Goal: Transaction & Acquisition: Obtain resource

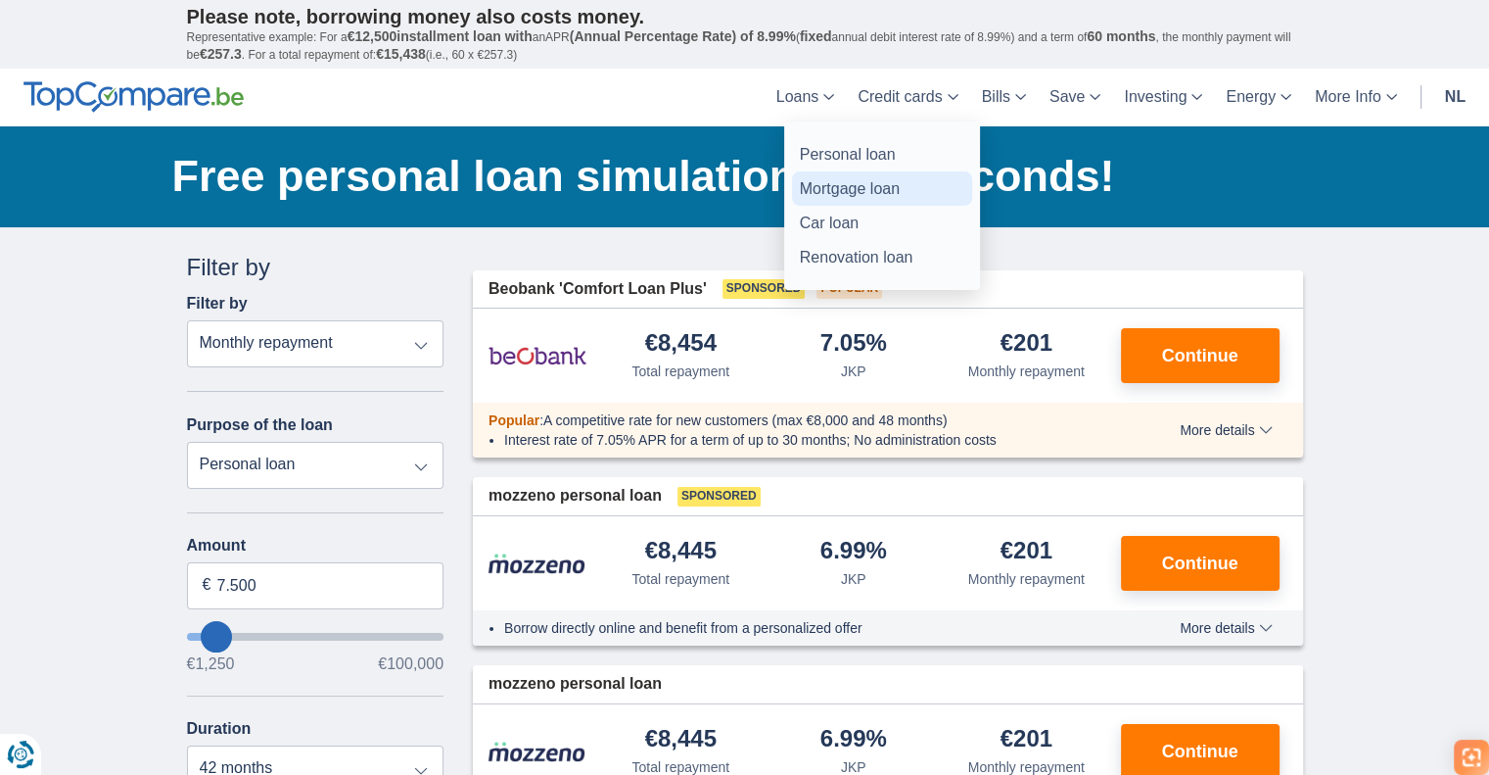
click at [843, 180] on font "Mortgage loan" at bounding box center [850, 188] width 100 height 17
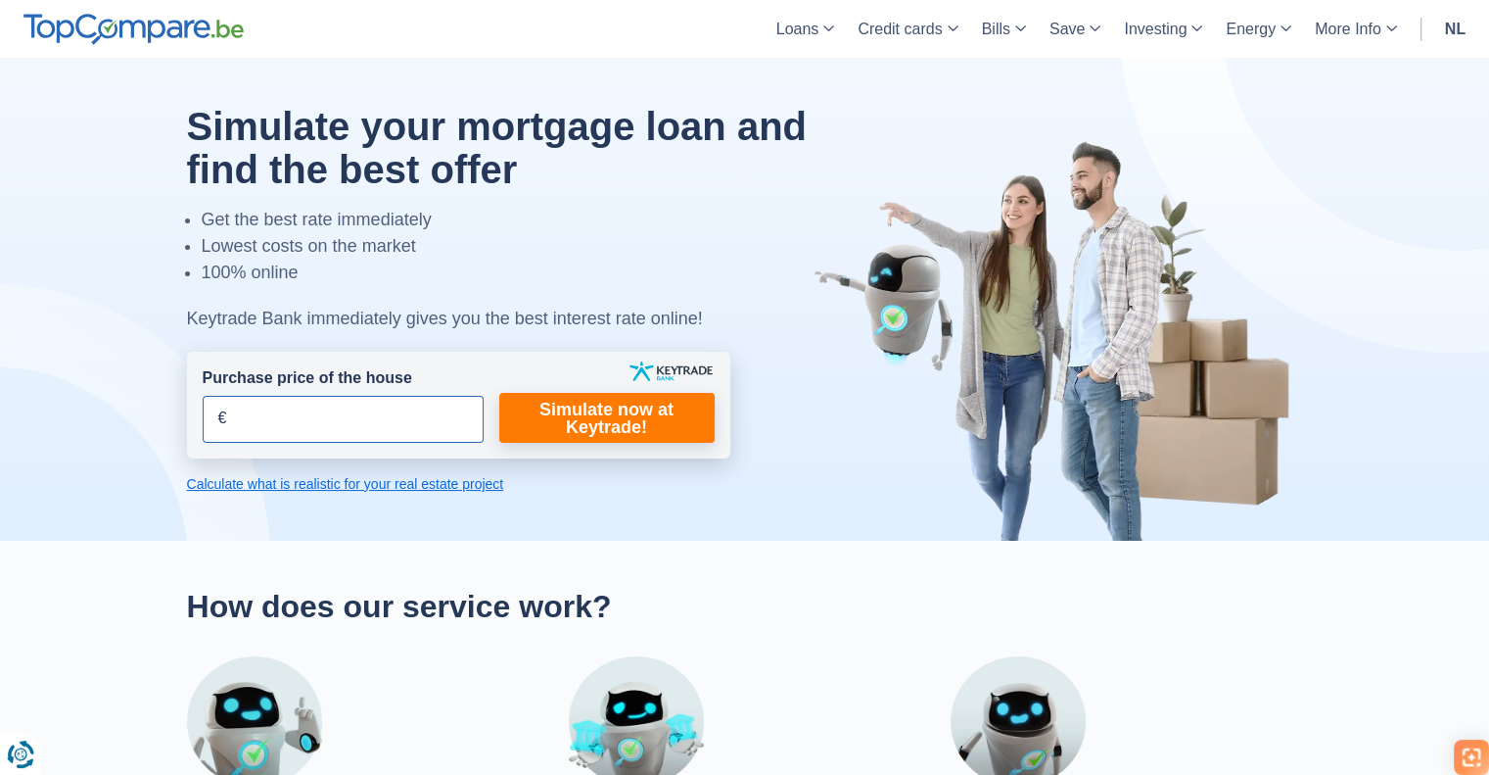
click at [392, 430] on input "Purchase price of the house" at bounding box center [343, 419] width 281 height 47
type input "200.000"
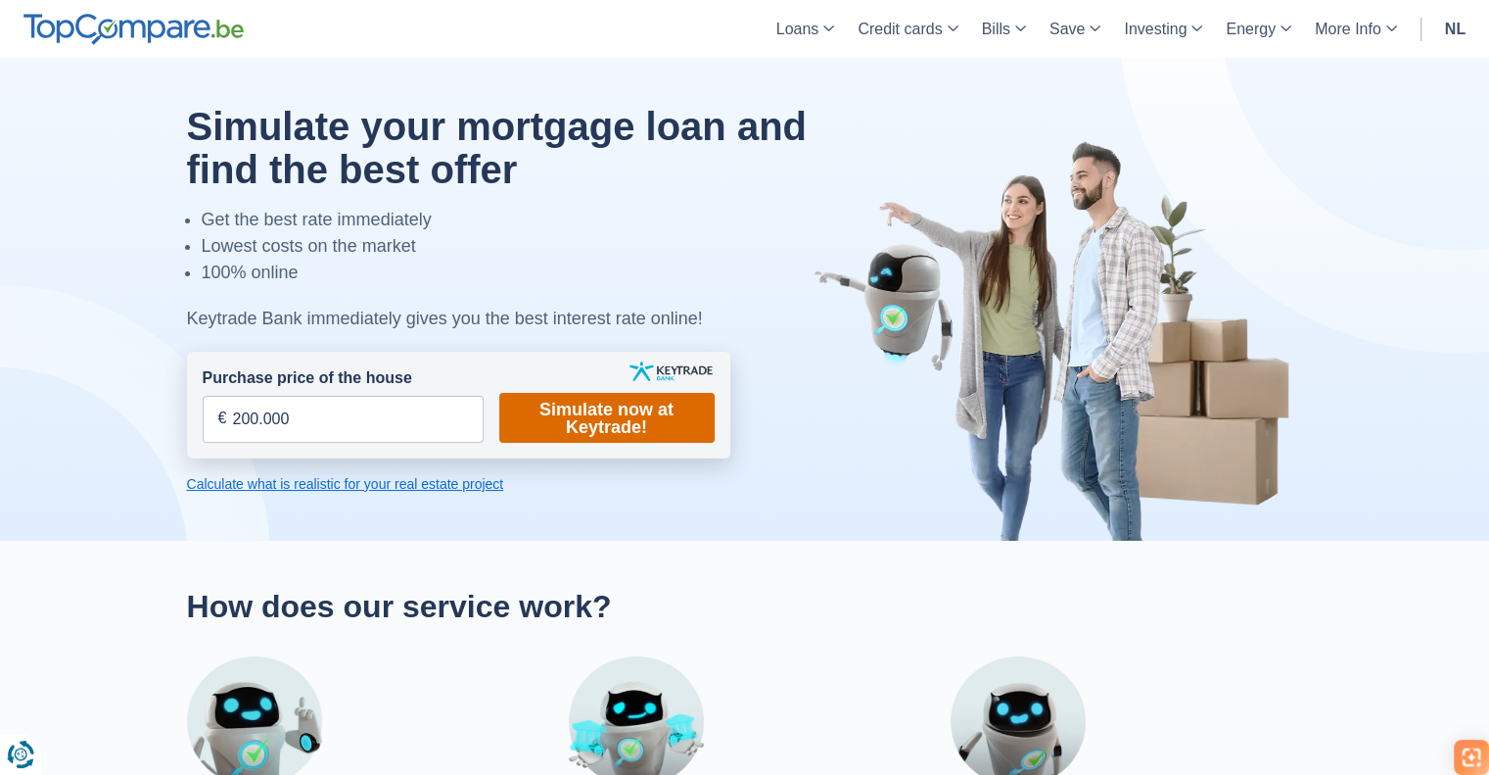
click at [641, 435] on font "Simulate now at Keytrade!" at bounding box center [607, 418] width 134 height 37
click at [623, 427] on font "Simulate now at Keytrade!" at bounding box center [607, 418] width 134 height 37
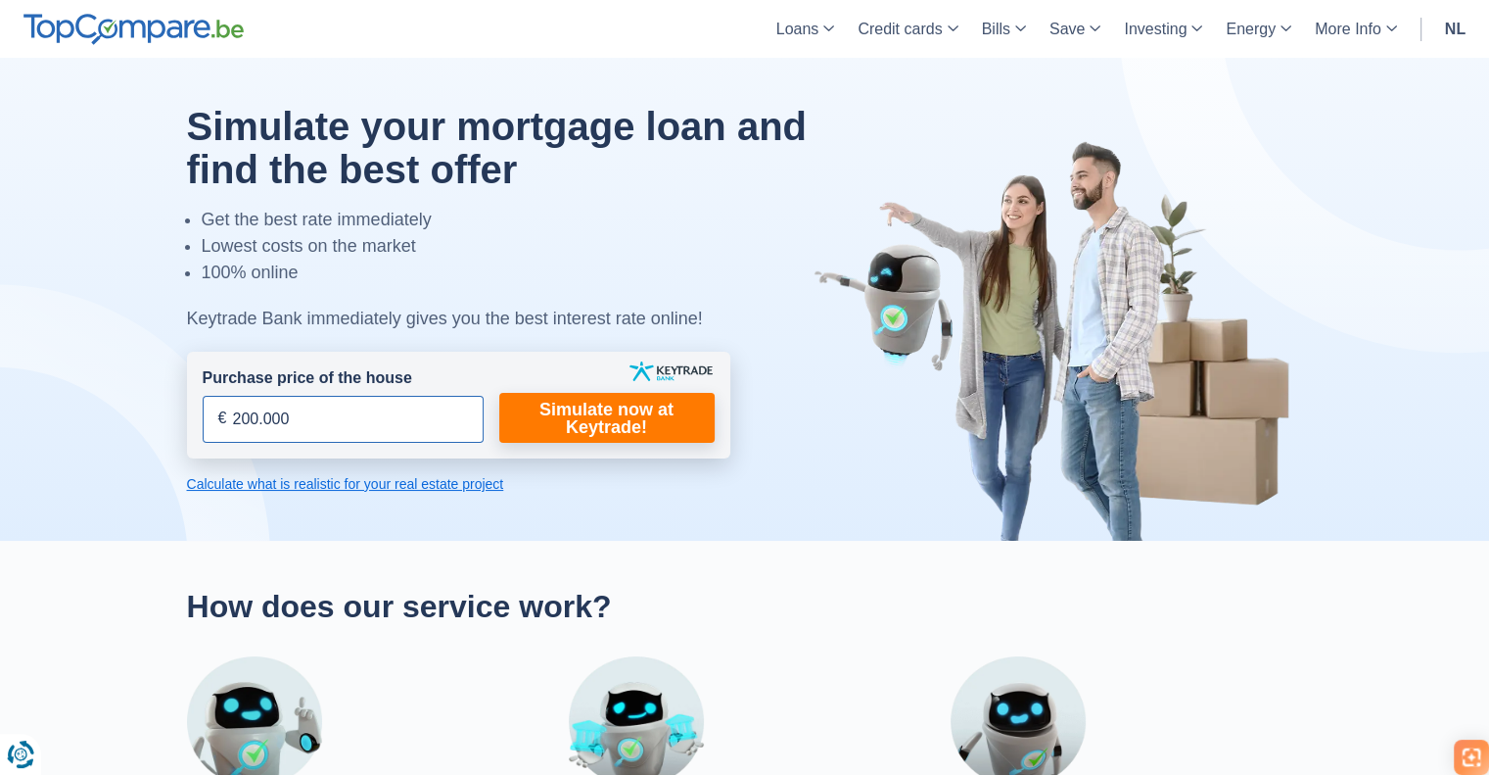
click at [410, 434] on input "200.000" at bounding box center [343, 419] width 281 height 47
click at [392, 489] on font "Calculate what is realistic for your real estate project" at bounding box center [345, 484] width 317 height 16
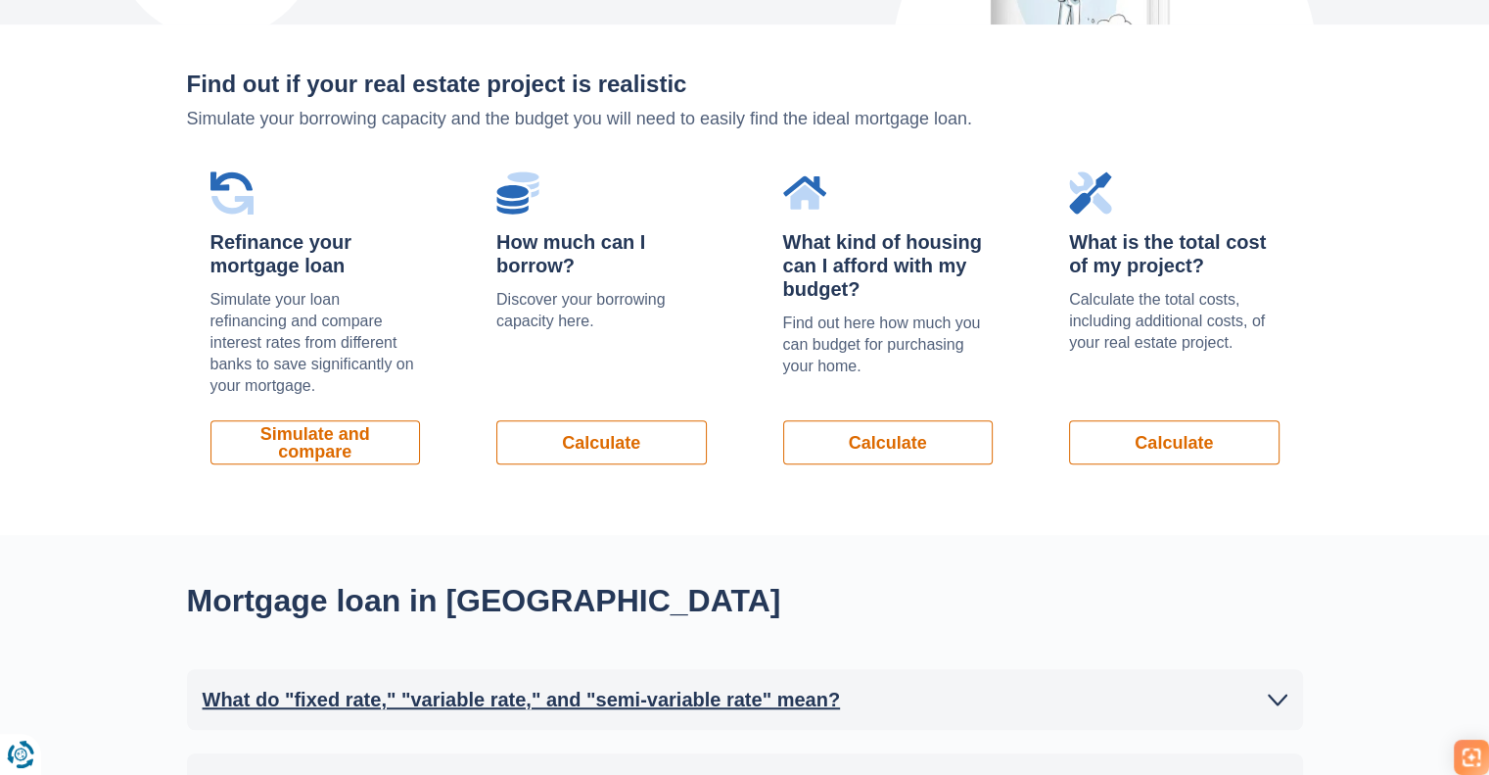
scroll to position [1327, 0]
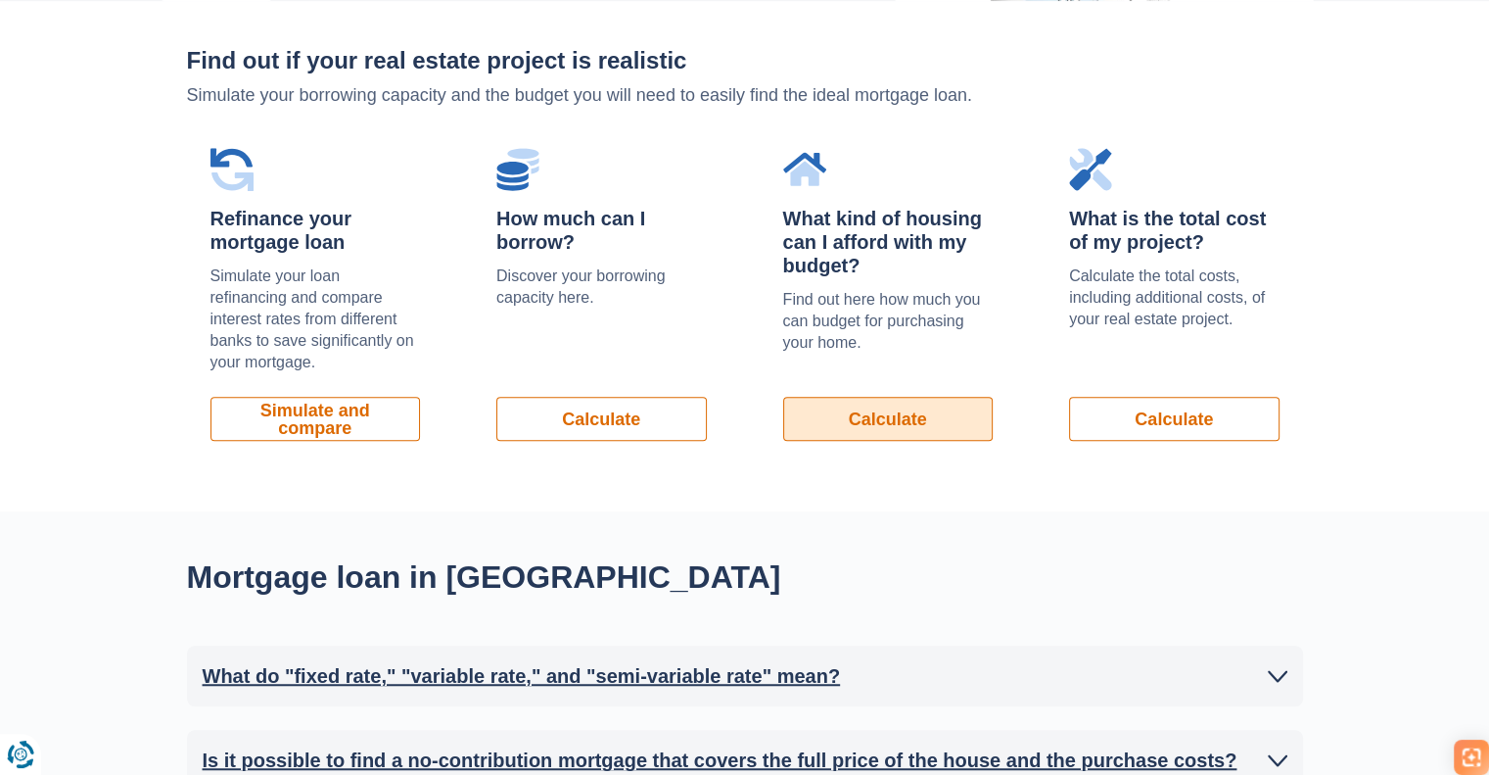
click at [878, 419] on font "Calculate" at bounding box center [888, 419] width 78 height 20
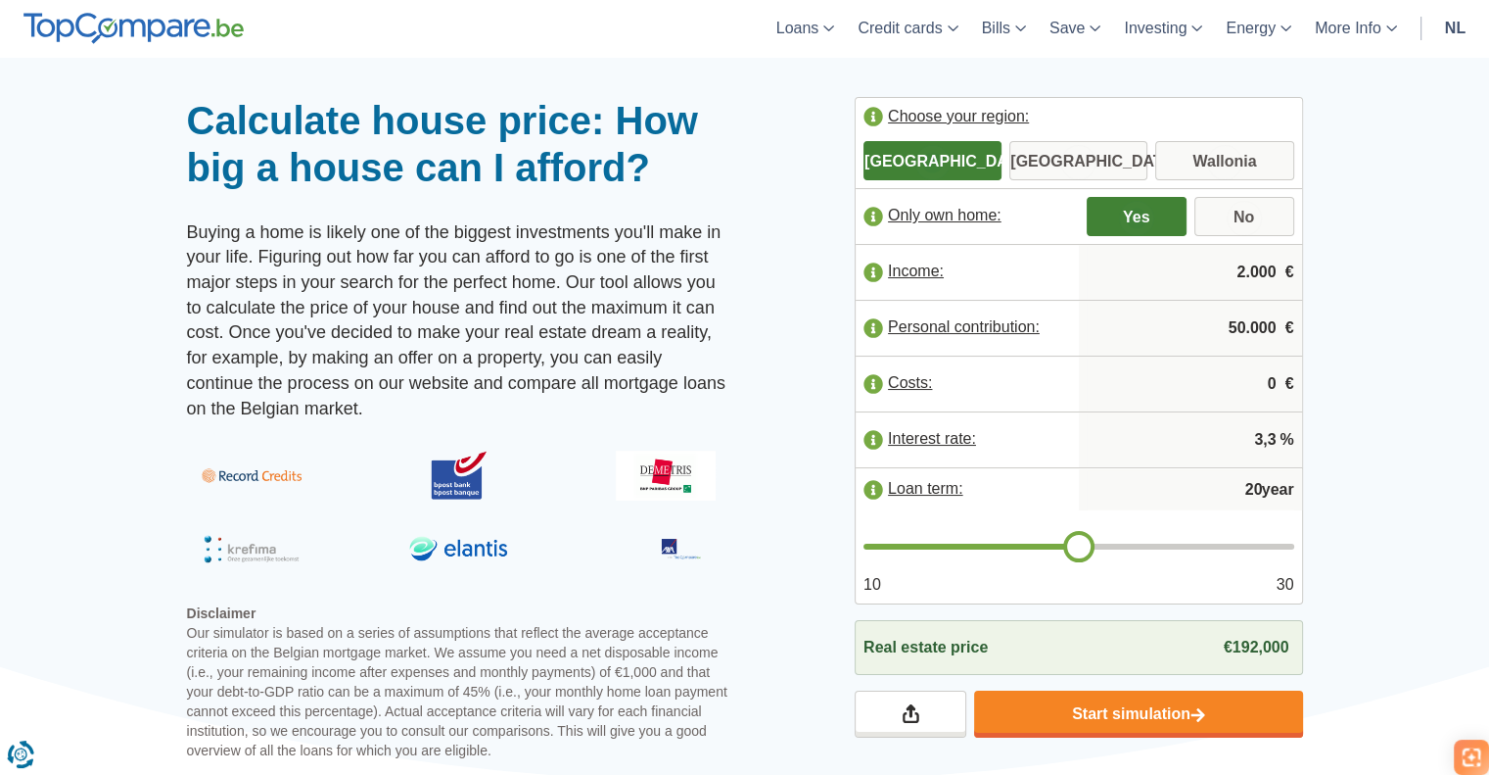
scroll to position [59, 0]
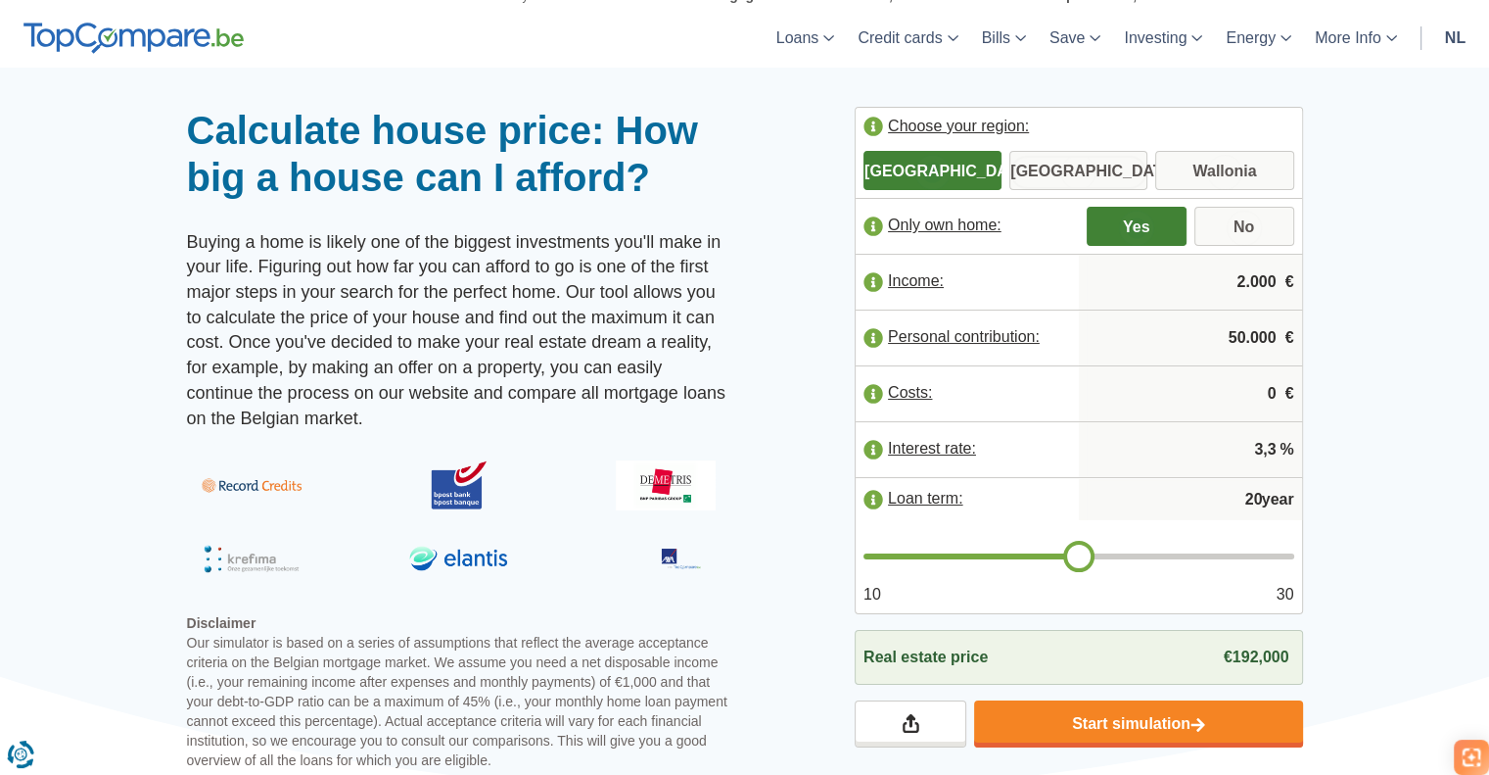
click at [1061, 177] on input "[GEOGRAPHIC_DATA]" at bounding box center [1079, 172] width 138 height 35
radio input "true"
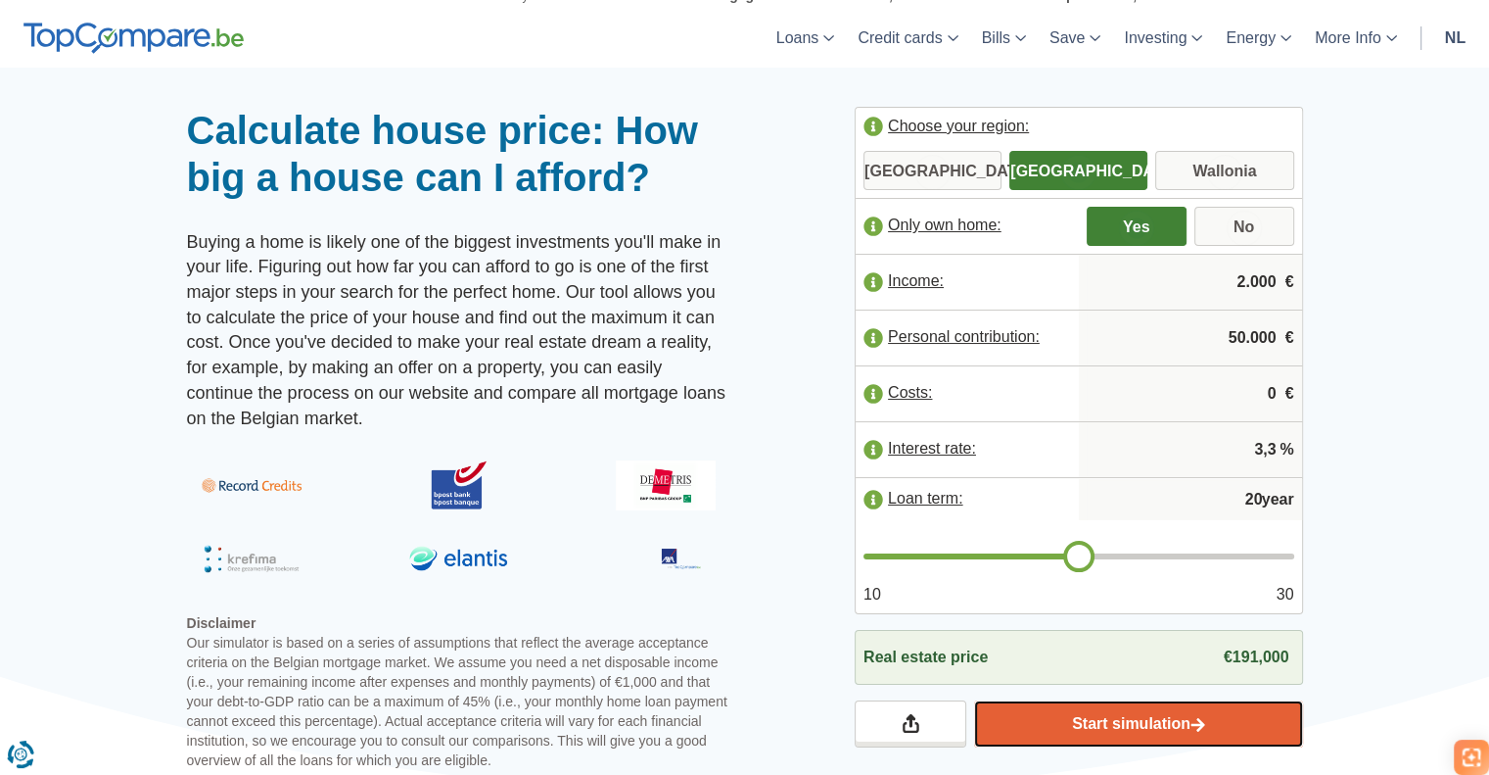
click at [1207, 713] on link "Start simulation" at bounding box center [1138, 723] width 328 height 47
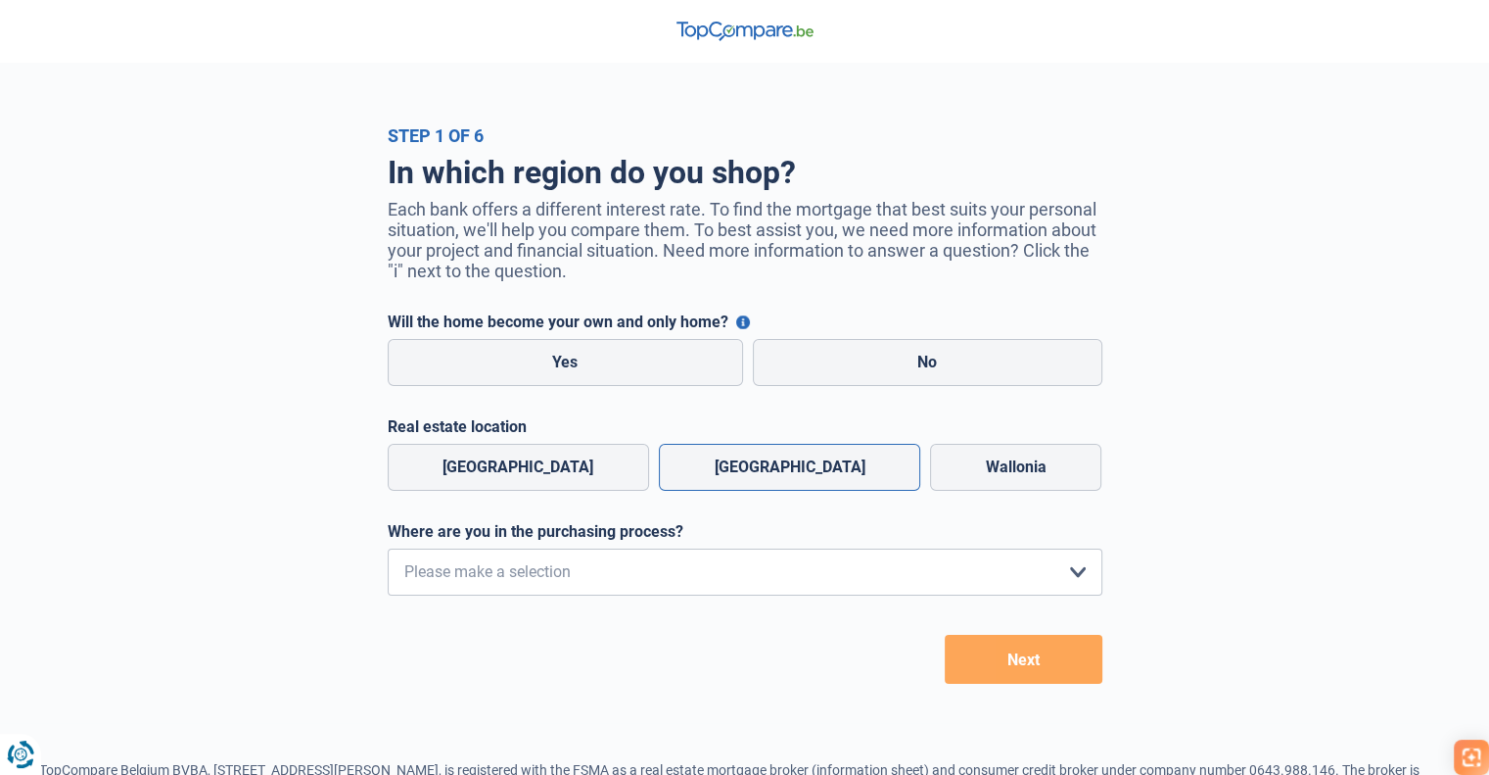
click at [764, 473] on font "Flanders" at bounding box center [789, 466] width 151 height 19
click at [764, 473] on input "Flanders" at bounding box center [789, 467] width 261 height 47
radio input "true"
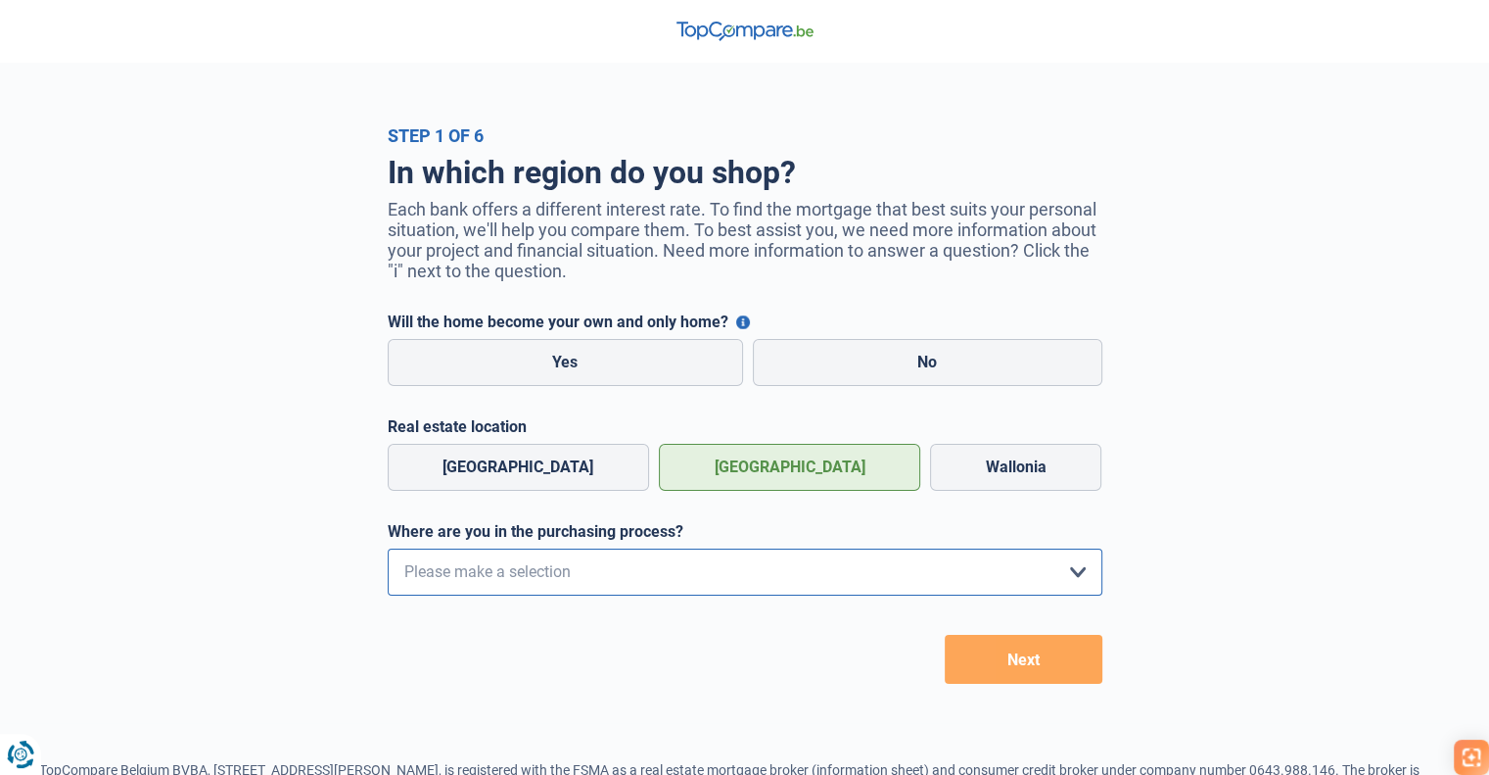
click at [1067, 567] on select "I just want to get informed because I have no concrete plans to buy anything at…" at bounding box center [745, 571] width 715 height 47
